Goal: Information Seeking & Learning: Check status

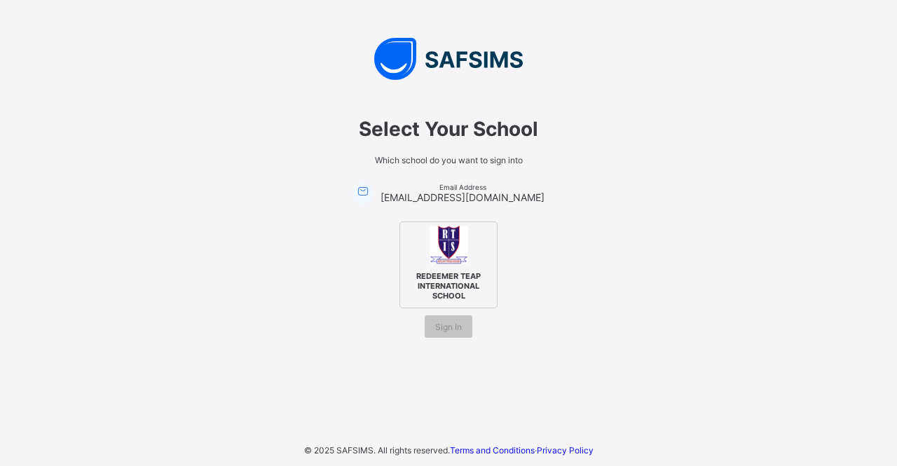
click at [436, 322] on span "Sign In" at bounding box center [448, 327] width 27 height 11
click at [453, 259] on img at bounding box center [449, 245] width 39 height 39
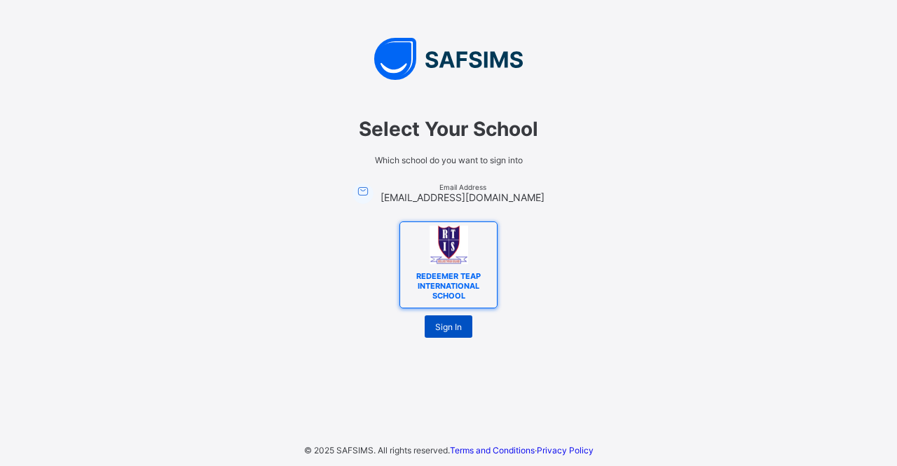
click at [450, 325] on span "Sign In" at bounding box center [448, 327] width 27 height 11
click at [451, 323] on span "Sign In" at bounding box center [448, 327] width 27 height 11
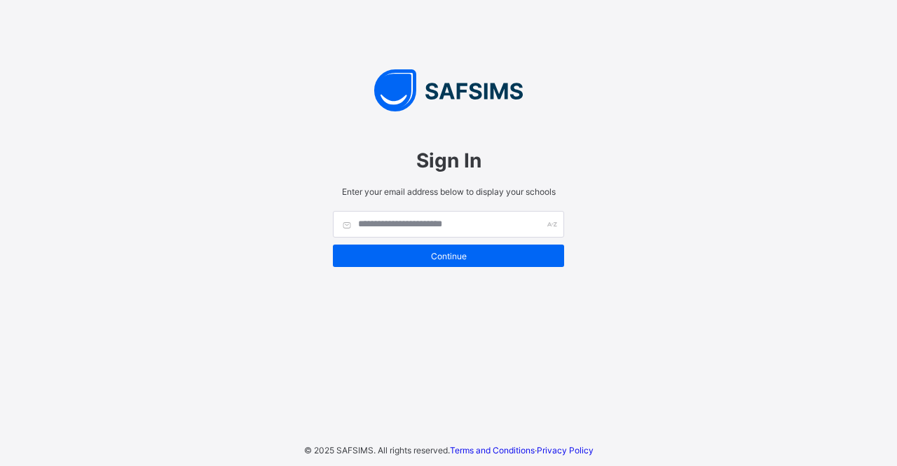
type input "**********"
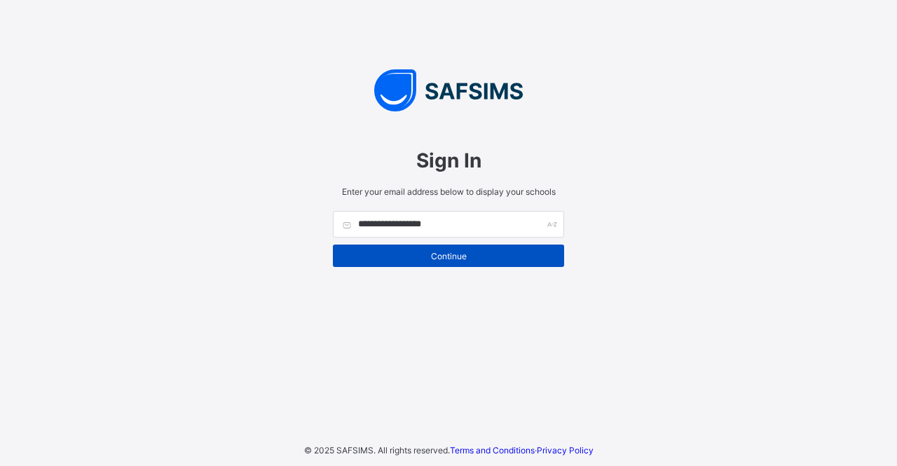
click at [444, 245] on div "Continue" at bounding box center [448, 256] width 231 height 22
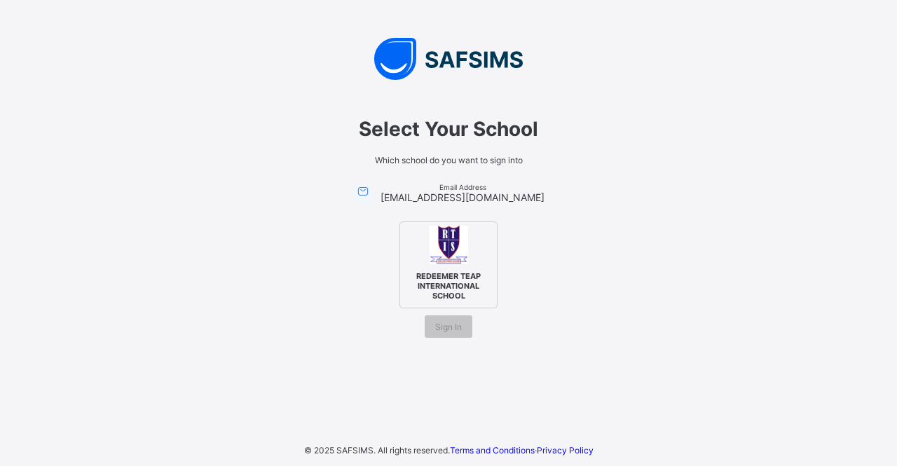
click at [447, 279] on span "REDEEMER TEAP INTERNATIONAL SCHOOL" at bounding box center [449, 286] width 86 height 36
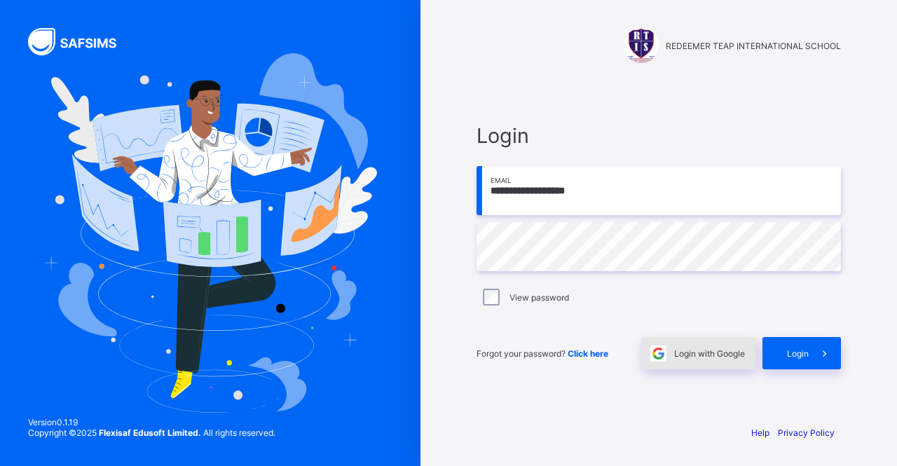
click at [701, 350] on span "Login with Google" at bounding box center [709, 353] width 71 height 11
click at [700, 349] on span "Login with Google" at bounding box center [709, 353] width 71 height 11
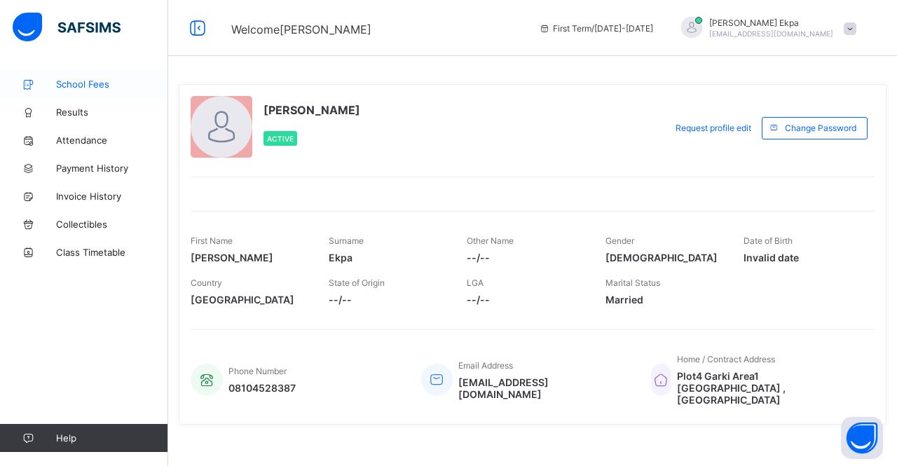
click at [82, 84] on span "School Fees" at bounding box center [112, 84] width 112 height 11
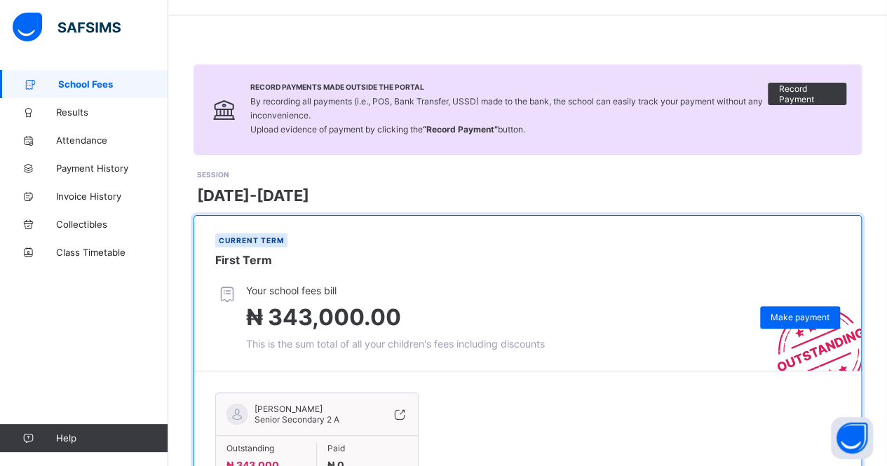
scroll to position [3, 0]
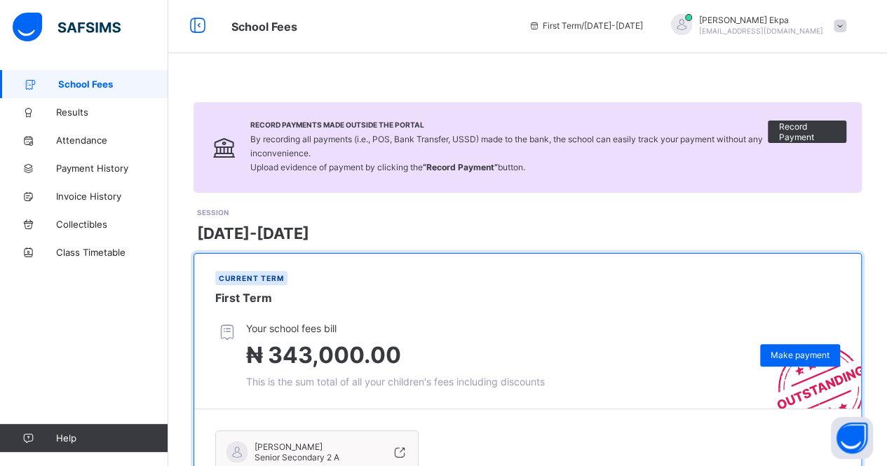
click at [622, 306] on div "Current term First Term" at bounding box center [527, 288] width 667 height 69
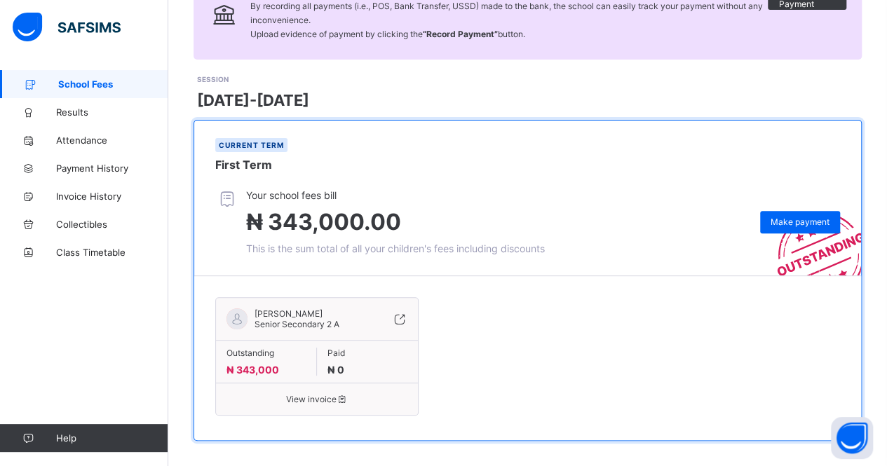
scroll to position [142, 0]
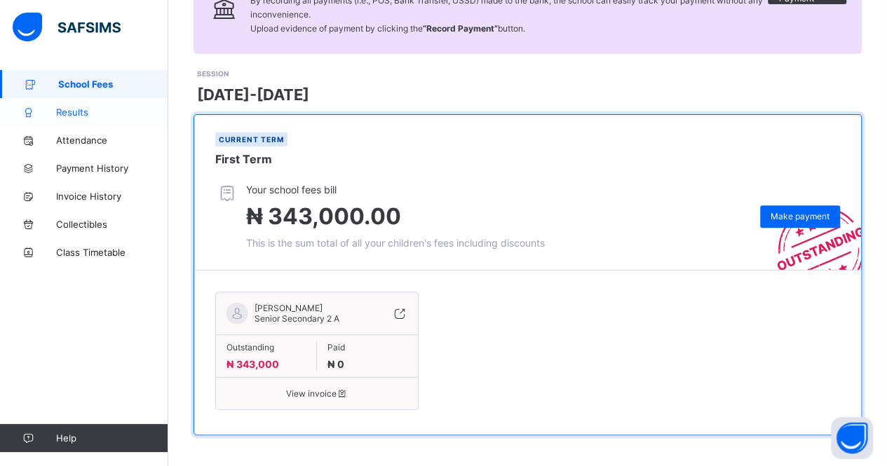
click at [80, 108] on span "Results" at bounding box center [112, 112] width 112 height 11
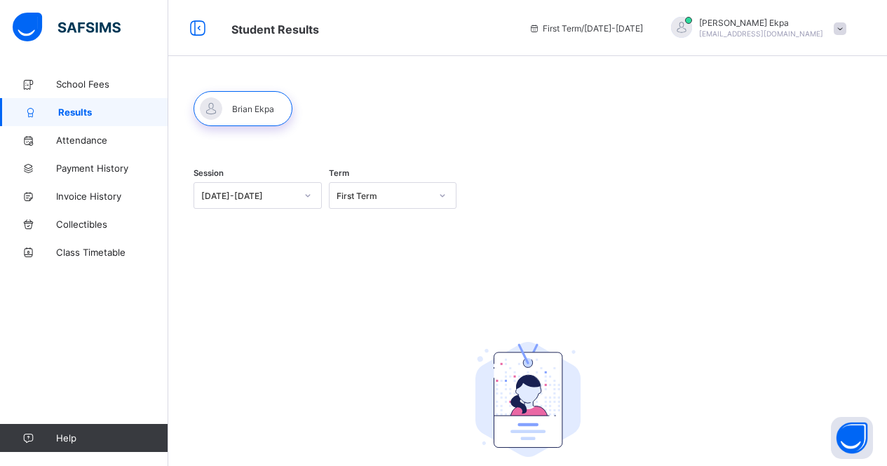
scroll to position [97, 0]
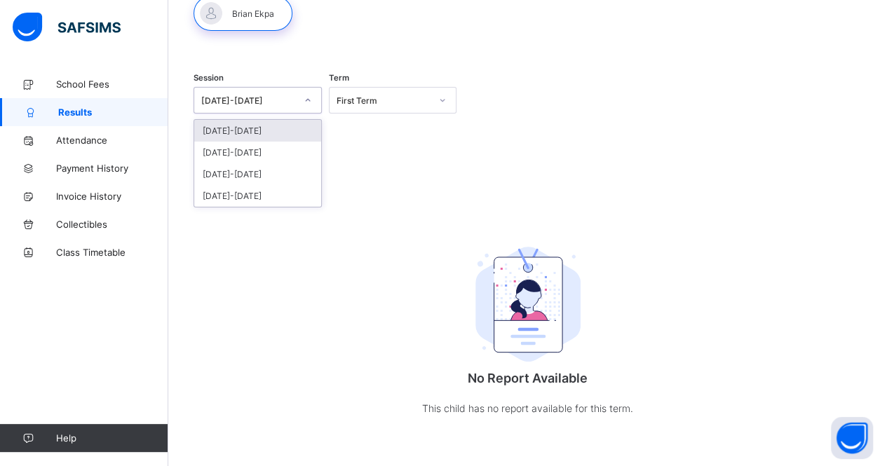
click at [308, 95] on icon at bounding box center [308, 100] width 8 height 14
click at [247, 150] on div "[DATE]-[DATE]" at bounding box center [257, 153] width 127 height 22
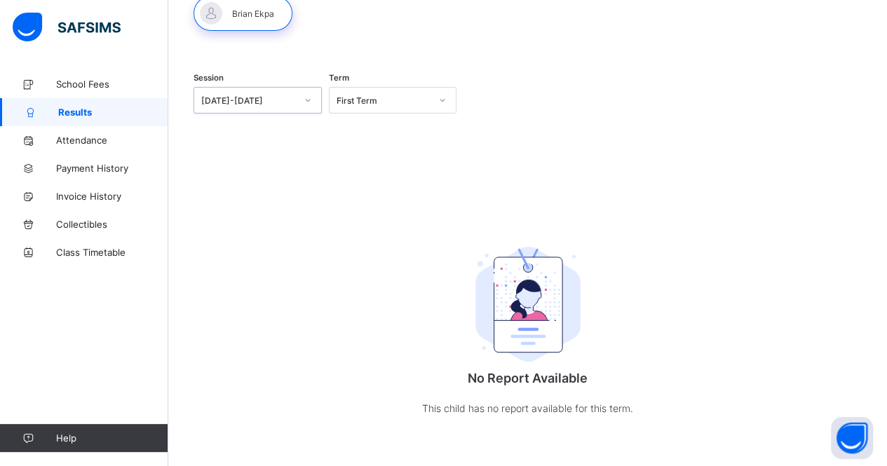
click at [447, 100] on icon at bounding box center [442, 100] width 8 height 14
click at [393, 147] on div "Second Term" at bounding box center [392, 153] width 127 height 22
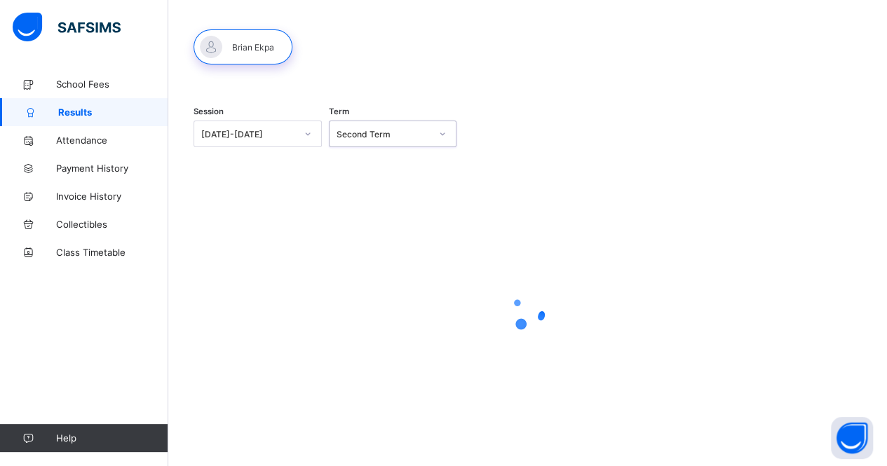
scroll to position [62, 0]
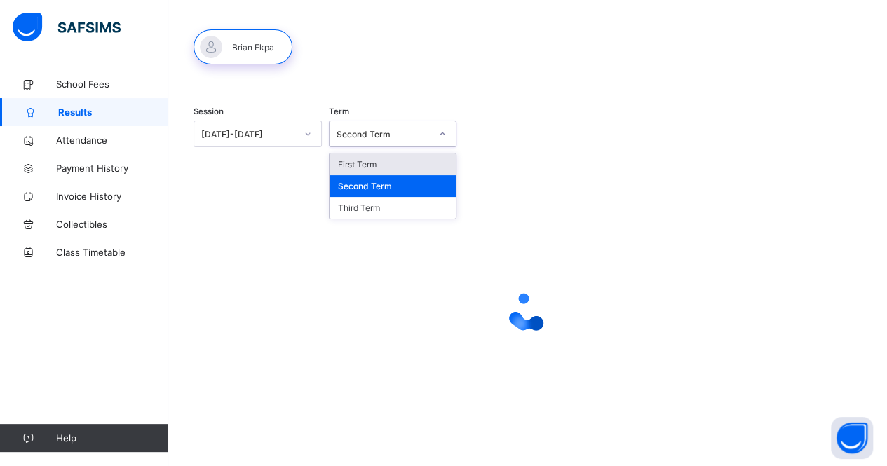
click at [443, 135] on icon at bounding box center [442, 134] width 8 height 14
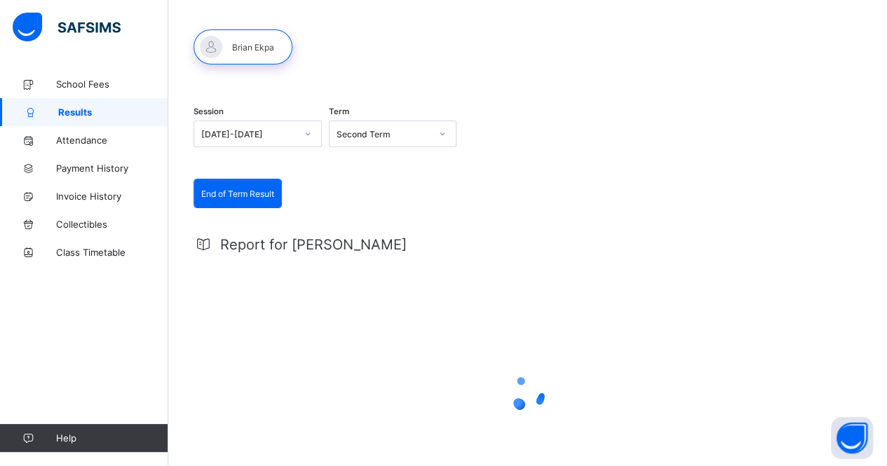
scroll to position [97, 0]
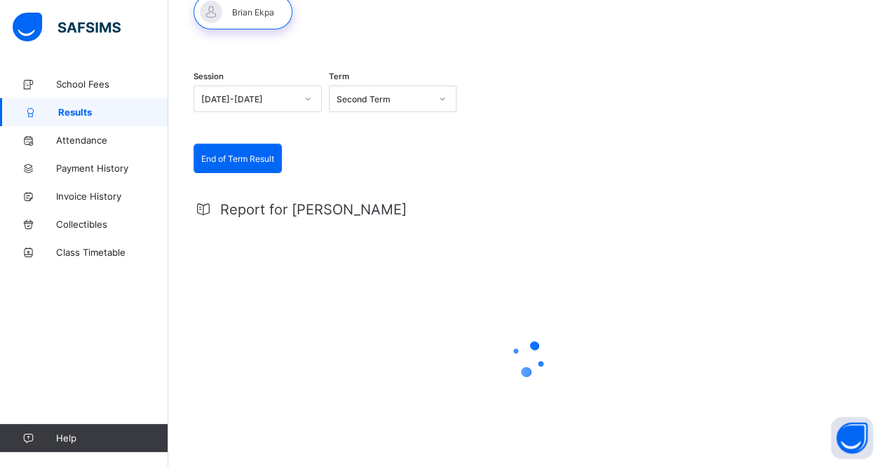
click at [351, 210] on div "Report for Brian" at bounding box center [527, 209] width 668 height 17
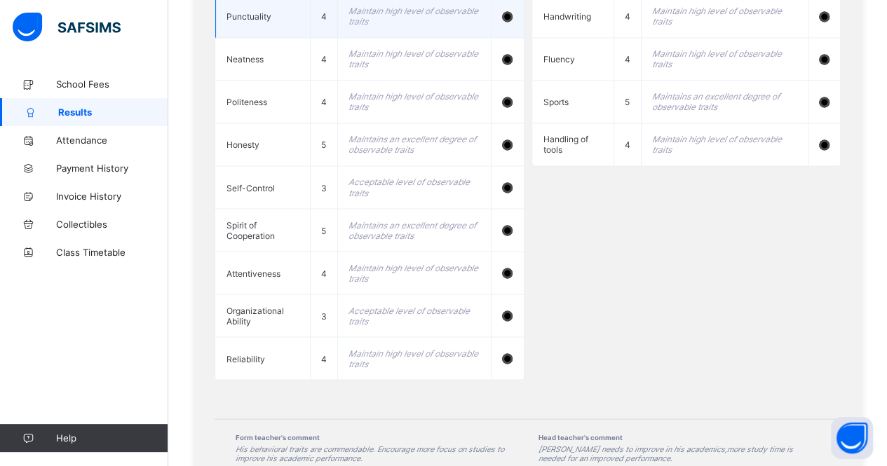
scroll to position [1154, 0]
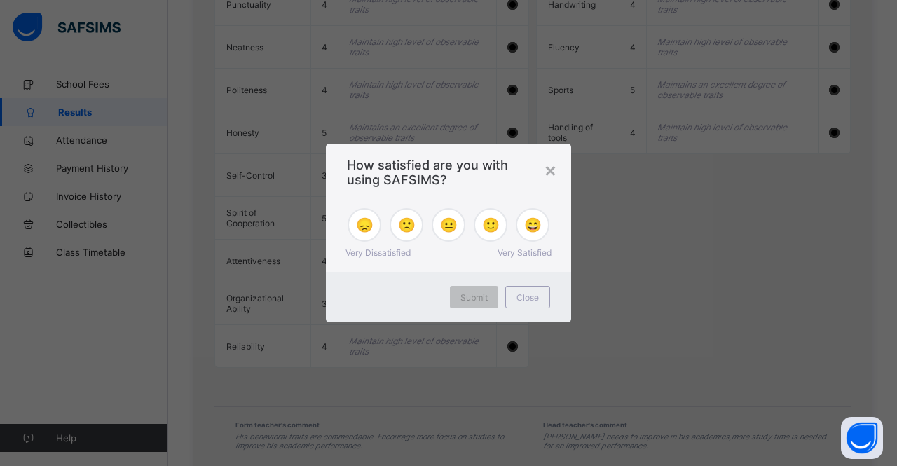
click at [497, 226] on span "🙂" at bounding box center [491, 225] width 18 height 17
click at [478, 303] on div "Submit" at bounding box center [474, 297] width 48 height 22
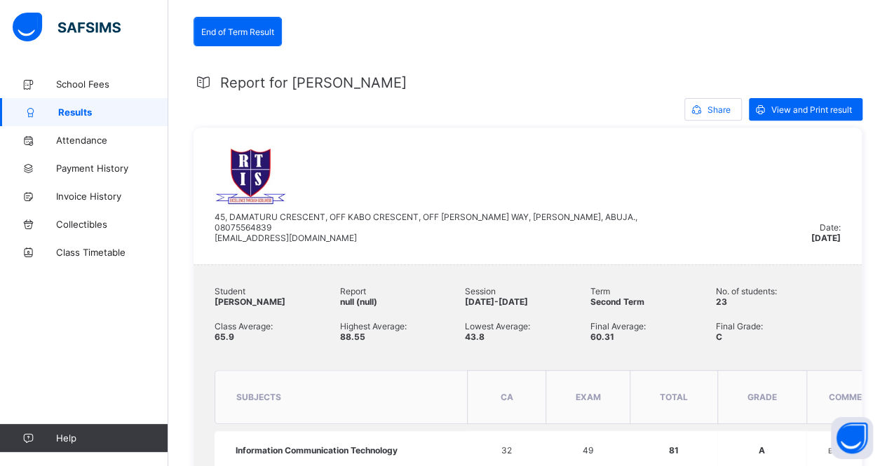
scroll to position [158, 0]
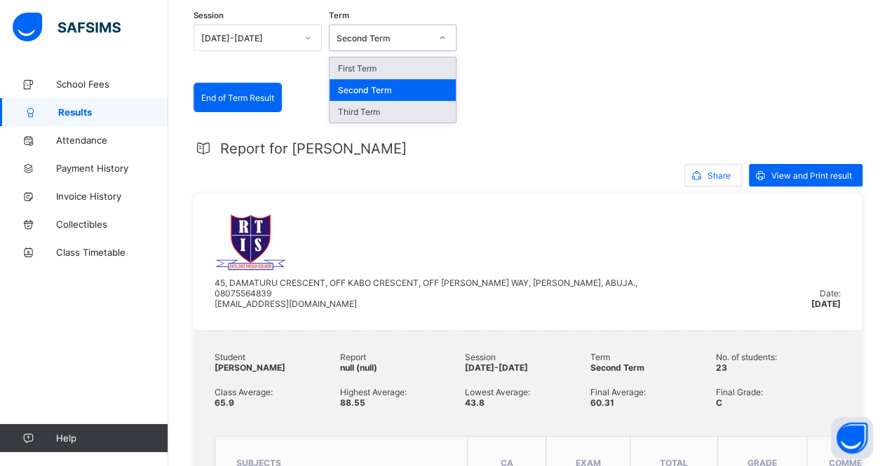
click at [388, 109] on div "Third Term" at bounding box center [392, 112] width 127 height 22
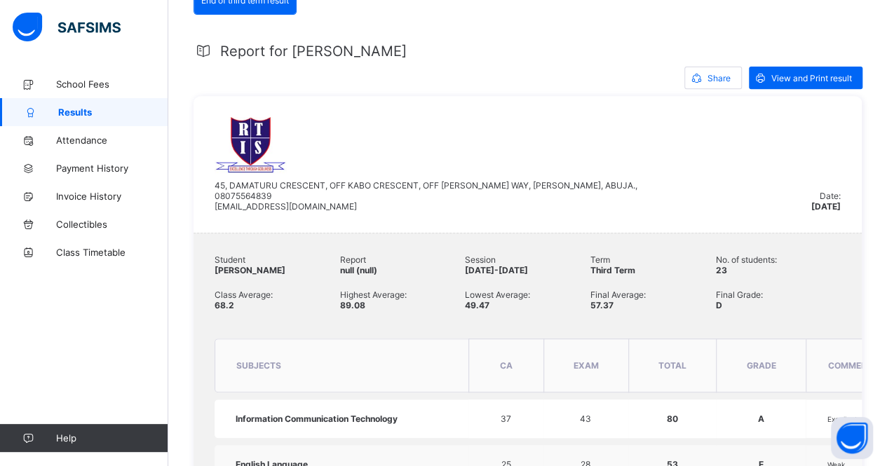
scroll to position [231, 0]
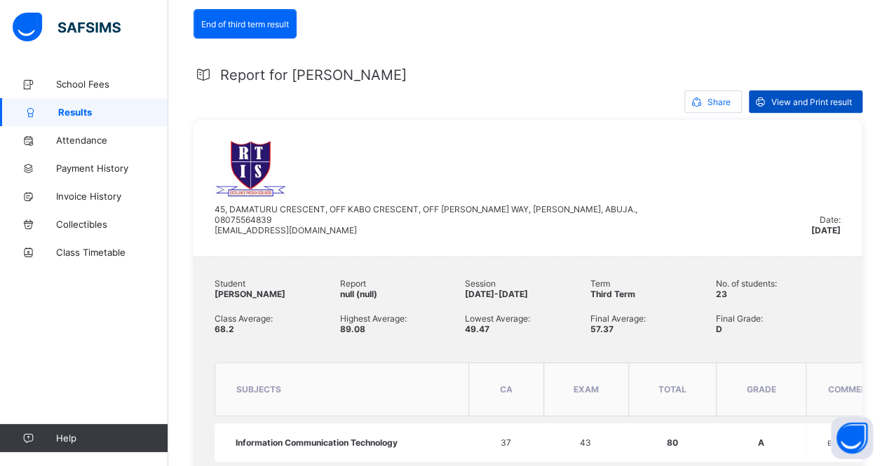
click at [835, 102] on span "View and Print result" at bounding box center [811, 102] width 81 height 11
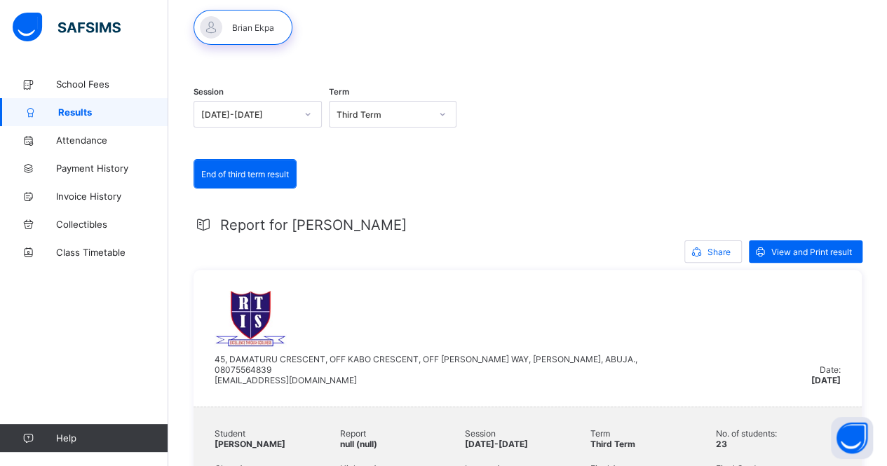
scroll to position [0, 0]
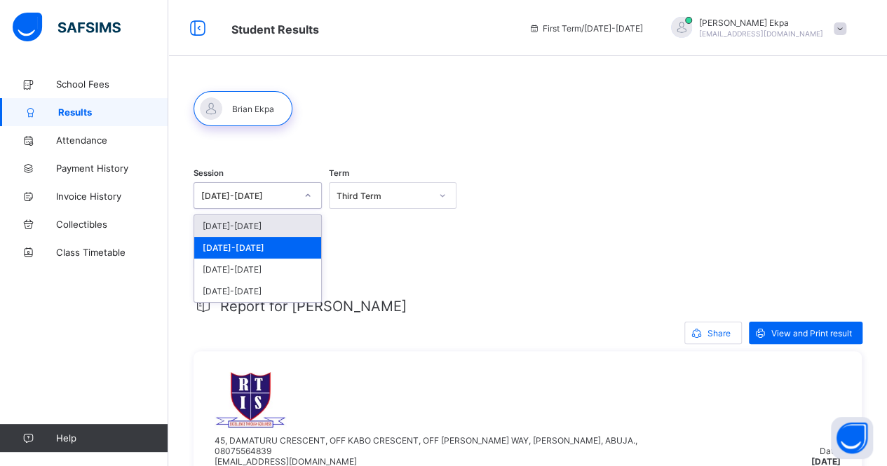
click at [313, 204] on div at bounding box center [308, 195] width 24 height 22
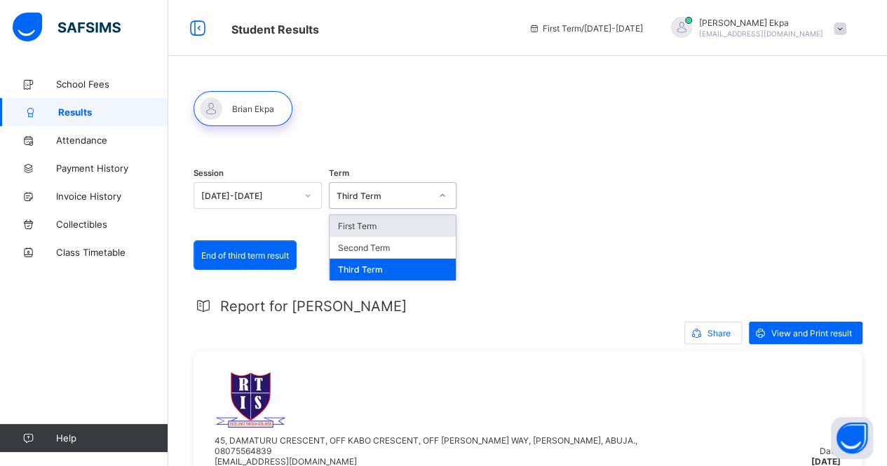
click at [444, 191] on icon at bounding box center [442, 196] width 8 height 14
click at [377, 220] on div "First Term" at bounding box center [392, 226] width 127 height 22
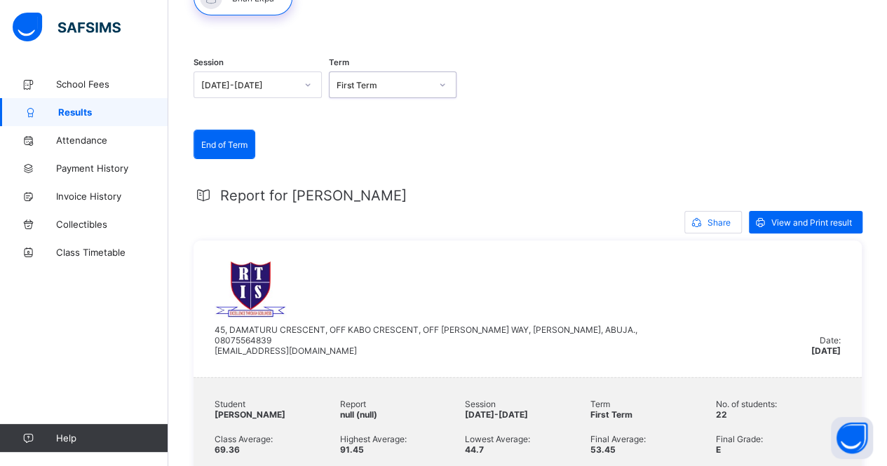
scroll to position [103, 0]
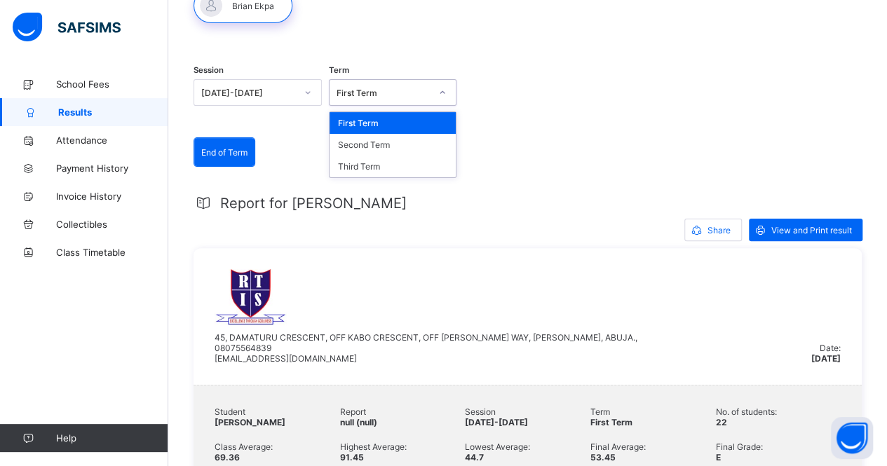
click at [447, 93] on icon at bounding box center [442, 93] width 8 height 14
click at [395, 138] on div "Second Term" at bounding box center [392, 145] width 127 height 22
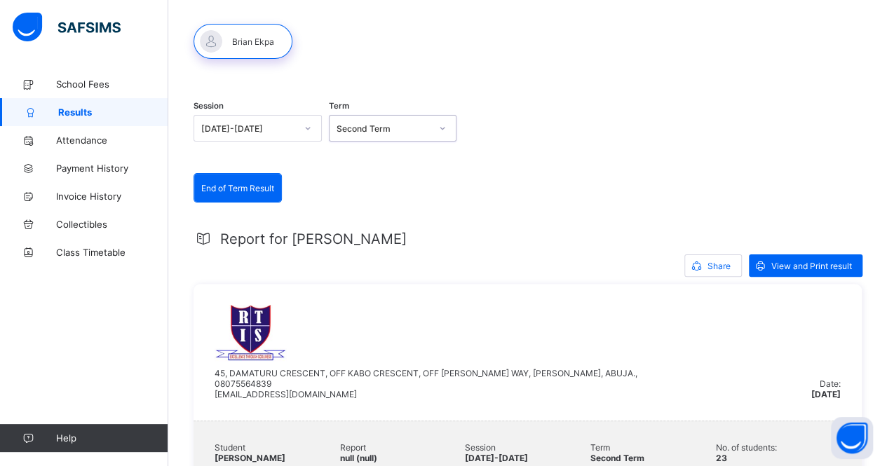
scroll to position [0, 0]
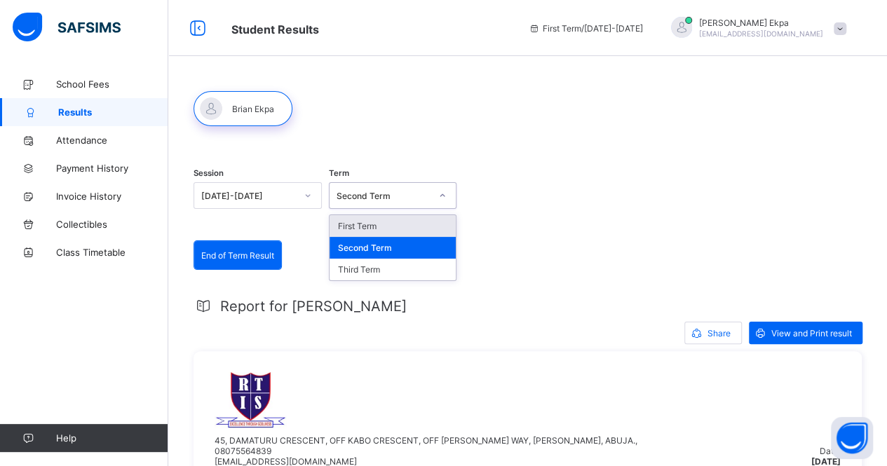
click at [447, 196] on icon at bounding box center [442, 196] width 8 height 14
click at [359, 268] on div "Third Term" at bounding box center [392, 270] width 127 height 22
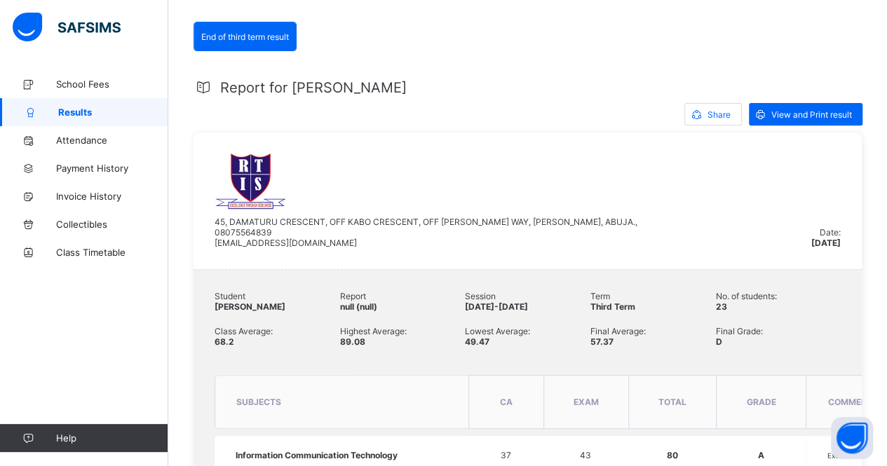
scroll to position [167, 0]
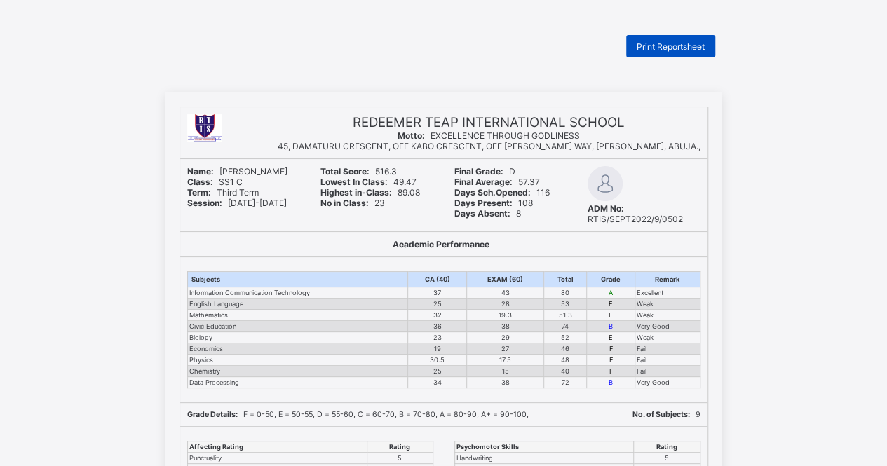
click at [689, 52] on div "Print Reportsheet" at bounding box center [670, 46] width 89 height 22
